Goal: Transaction & Acquisition: Subscribe to service/newsletter

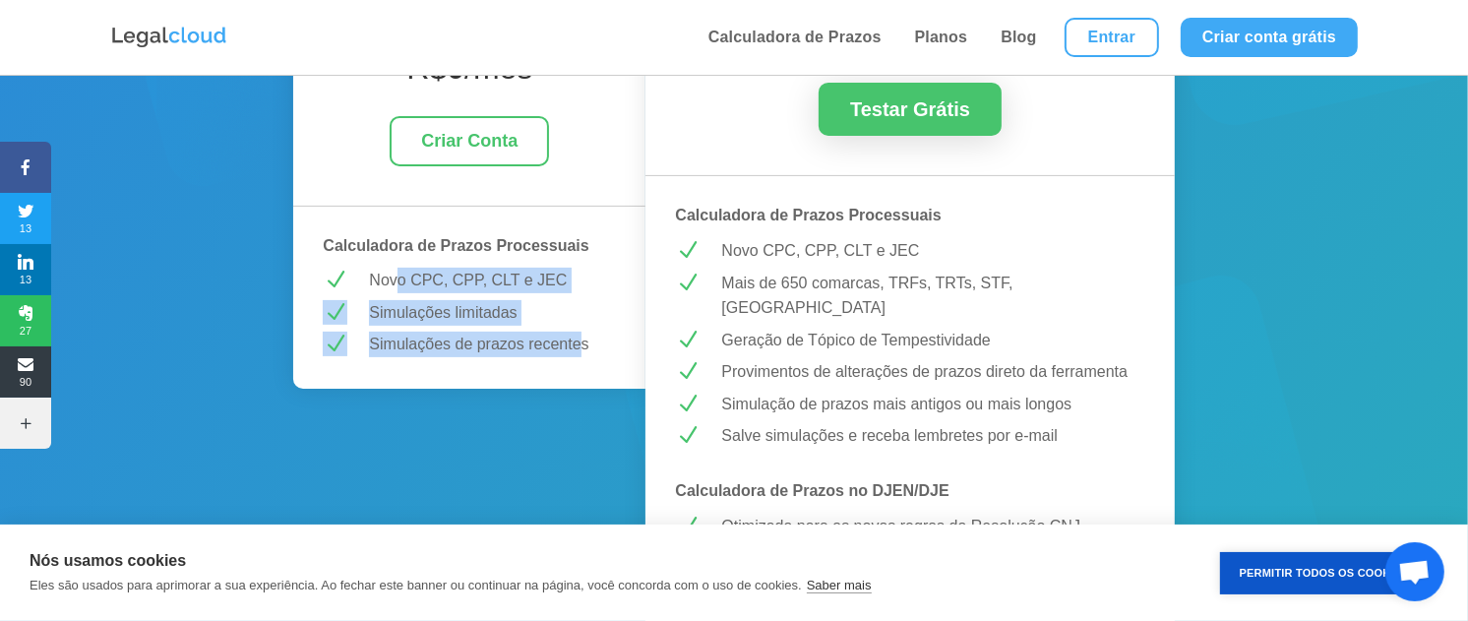
drag, startPoint x: 394, startPoint y: 285, endPoint x: 582, endPoint y: 340, distance: 196.8
click at [582, 340] on div "BÁSICO R$ 0 /mês Criar Conta Calculadora de Prazos Processuais N Novo CPC, CPP,…" at bounding box center [469, 188] width 352 height 399
click at [582, 340] on p "Simulações de prazos recentes" at bounding box center [492, 345] width 247 height 26
drag, startPoint x: 601, startPoint y: 345, endPoint x: 366, endPoint y: 273, distance: 246.2
click at [366, 273] on div "BÁSICO R$ 0 /mês Criar Conta Calculadora de Prazos Processuais N Novo CPC, CPP,…" at bounding box center [469, 188] width 352 height 399
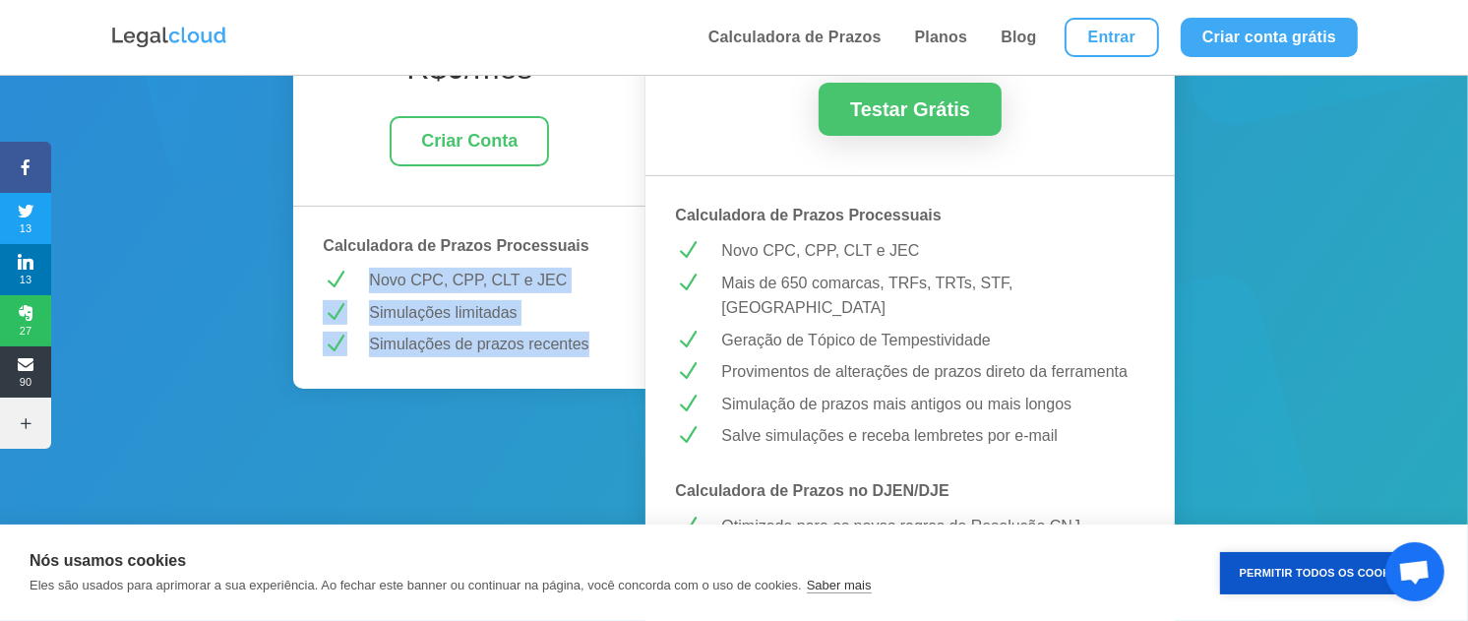
drag, startPoint x: 366, startPoint y: 273, endPoint x: 486, endPoint y: 342, distance: 138.9
click at [483, 342] on p "Simulações de prazos recentes" at bounding box center [492, 345] width 247 height 26
drag, startPoint x: 581, startPoint y: 344, endPoint x: 386, endPoint y: 301, distance: 200.5
click at [386, 301] on div "BÁSICO R$ 0 /mês Criar Conta Calculadora de Prazos Processuais N Novo CPC, CPP,…" at bounding box center [469, 188] width 352 height 399
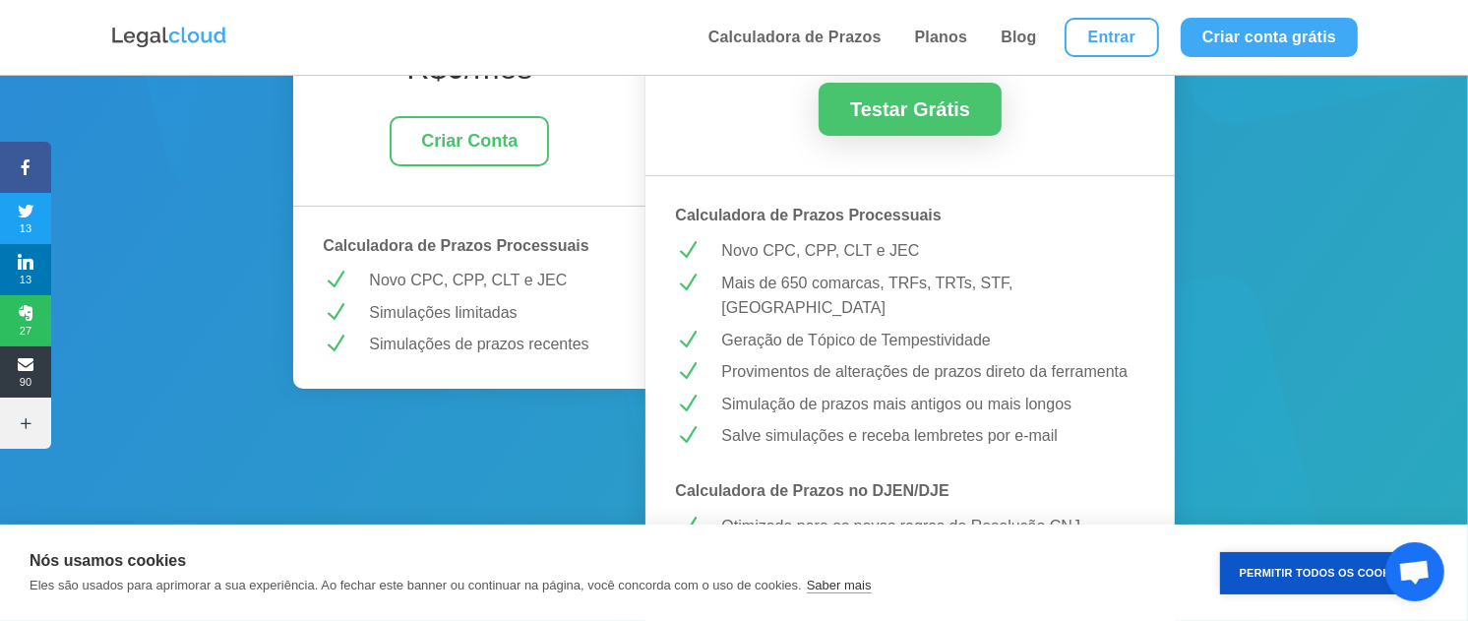
drag, startPoint x: 386, startPoint y: 301, endPoint x: 583, endPoint y: 358, distance: 205.8
click at [583, 358] on div "BÁSICO R$ 0 /mês Criar Conta Calculadora de Prazos Processuais N Novo CPC, CPP,…" at bounding box center [469, 188] width 352 height 399
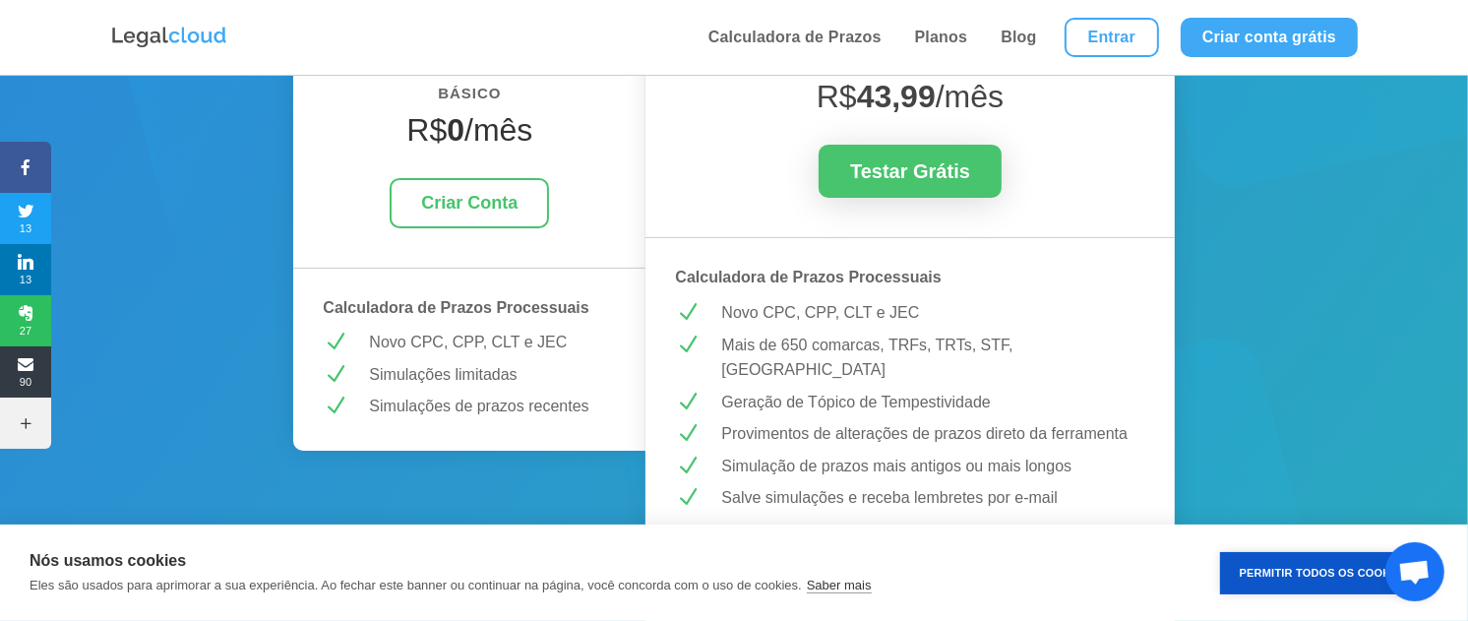
scroll to position [437, 0]
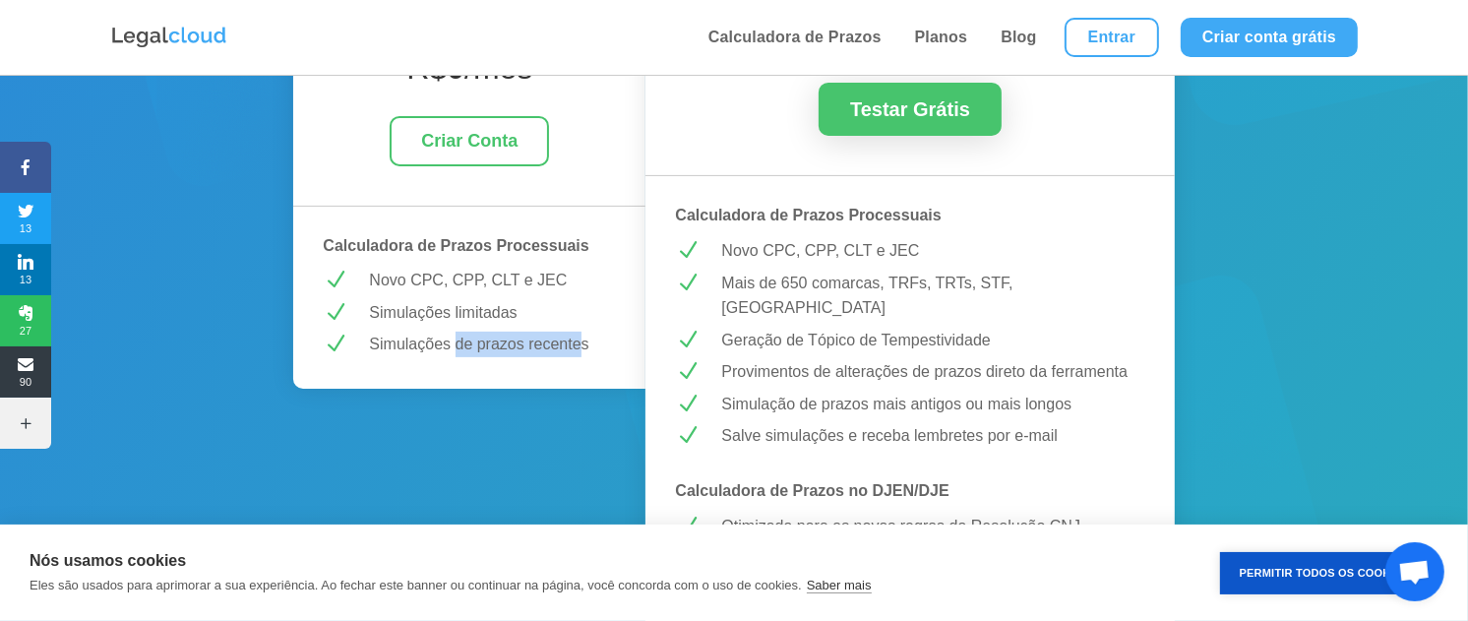
drag, startPoint x: 455, startPoint y: 337, endPoint x: 582, endPoint y: 350, distance: 128.5
click at [582, 350] on p "Simulações de prazos recentes" at bounding box center [492, 345] width 247 height 26
click at [587, 350] on p "Simulações de prazos recentes" at bounding box center [492, 345] width 247 height 26
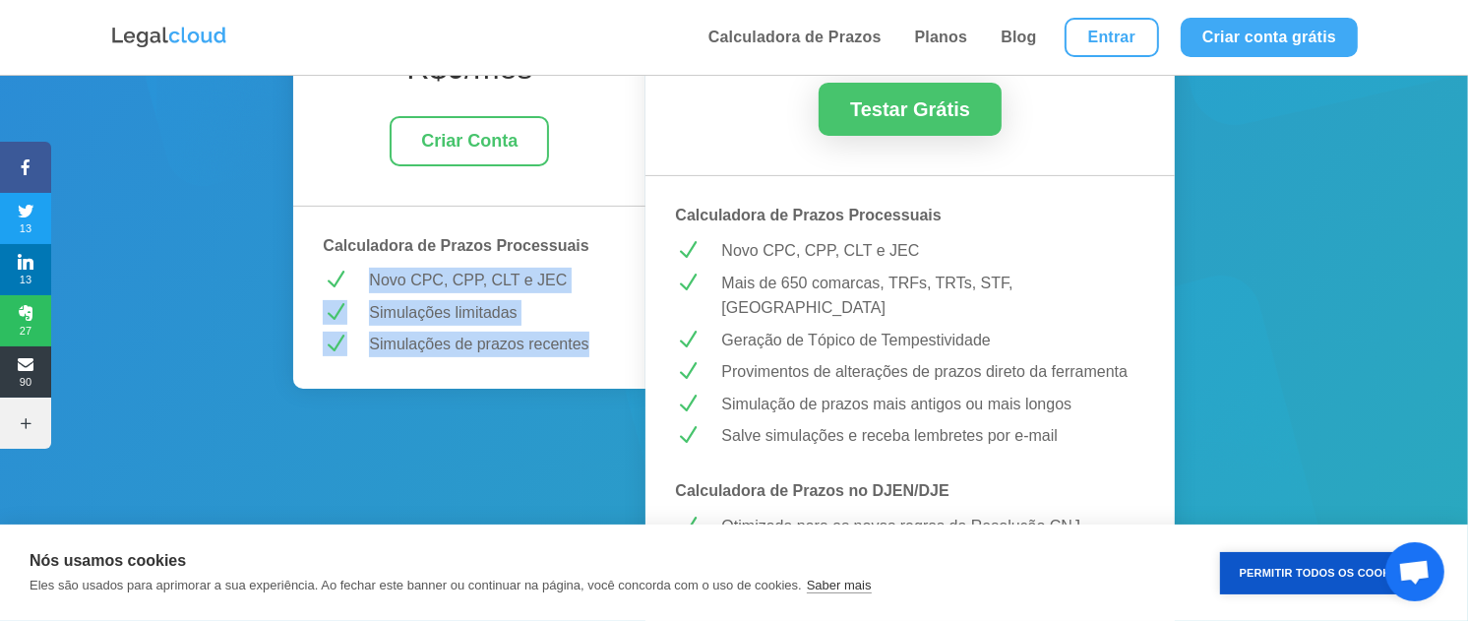
drag, startPoint x: 601, startPoint y: 347, endPoint x: 374, endPoint y: 270, distance: 240.2
click at [374, 270] on div "BÁSICO R$ 0 /mês Criar Conta Calculadora de Prazos Processuais N Novo CPC, CPP,…" at bounding box center [469, 188] width 352 height 399
drag, startPoint x: 374, startPoint y: 270, endPoint x: 536, endPoint y: 317, distance: 169.1
click at [536, 317] on p "Simulações limitadas" at bounding box center [492, 313] width 247 height 26
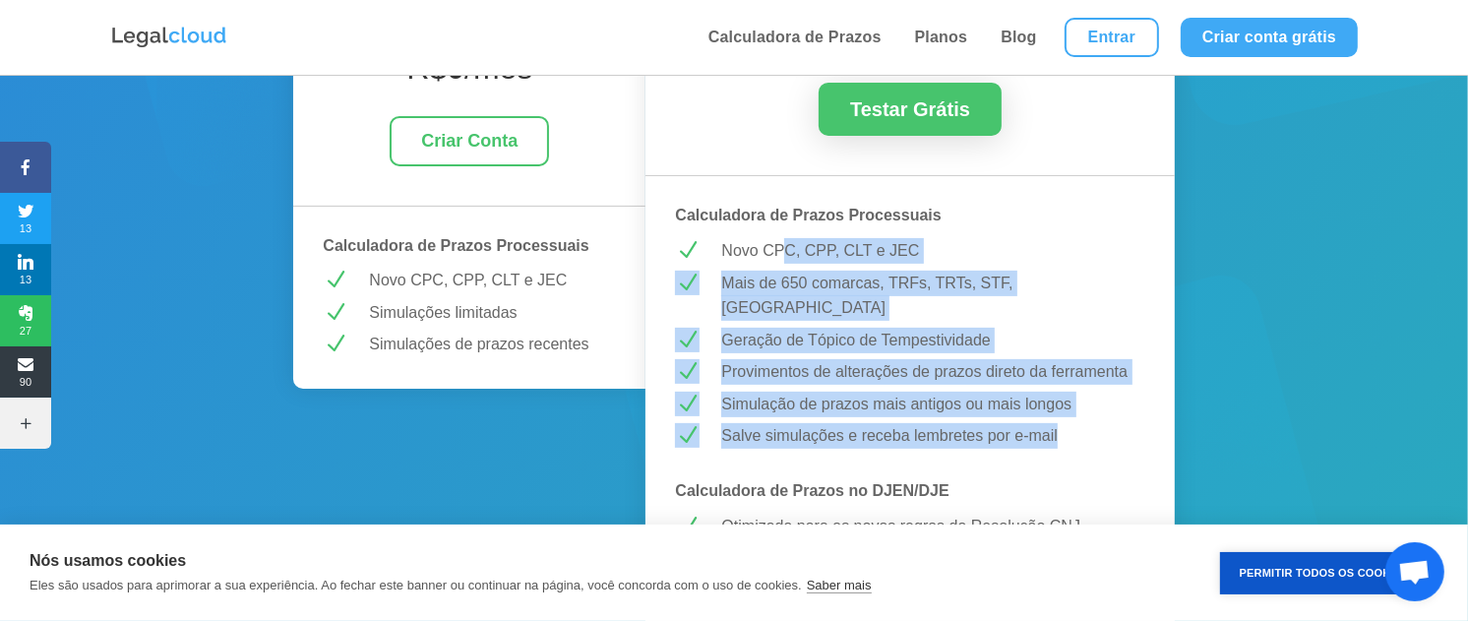
drag, startPoint x: 791, startPoint y: 251, endPoint x: 1070, endPoint y: 399, distance: 315.6
click at [1070, 423] on p "Salve simulações e receba lembretes por e-mail" at bounding box center [932, 436] width 423 height 26
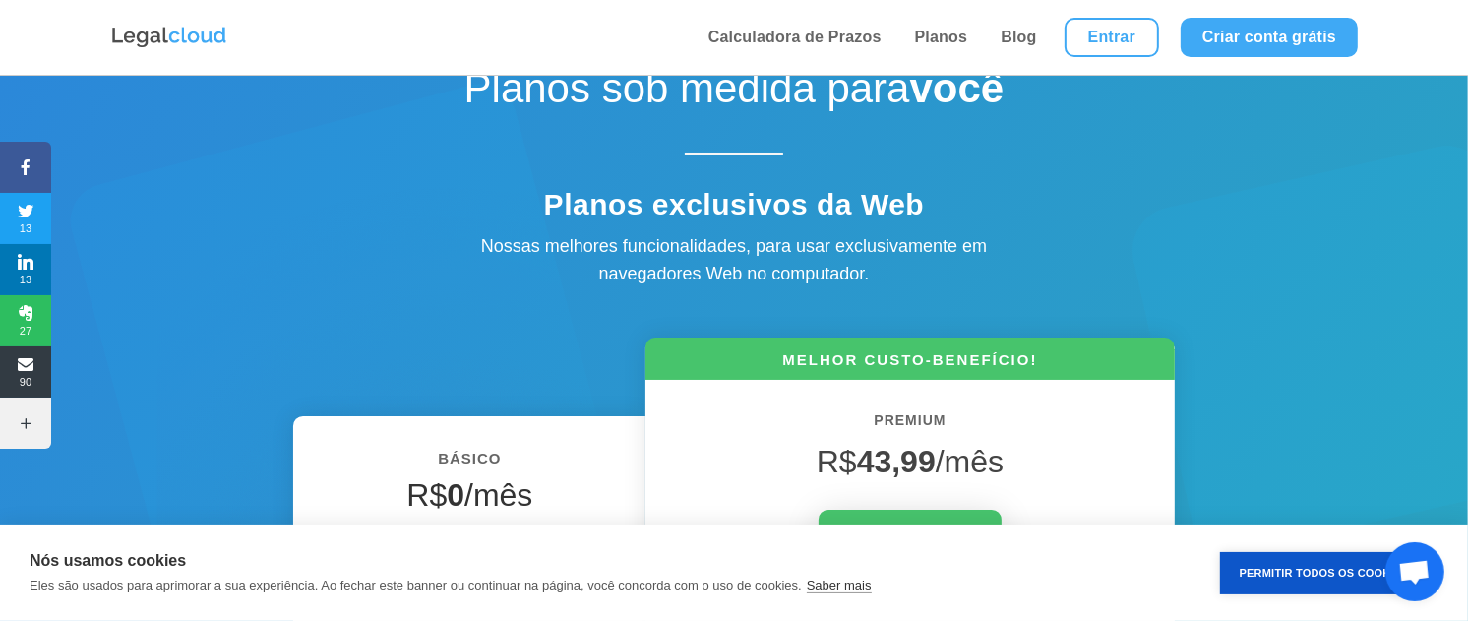
scroll to position [0, 0]
